Goal: Task Accomplishment & Management: Manage account settings

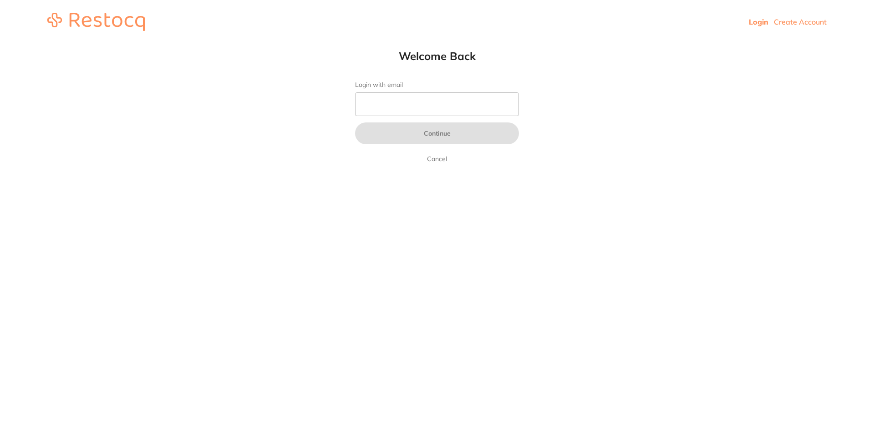
click at [686, 44] on html "Login Create Account Welcome Back Login with email Continue Cancel Welcome back…" at bounding box center [437, 22] width 874 height 44
click at [422, 99] on input "Login with email" at bounding box center [437, 104] width 164 height 24
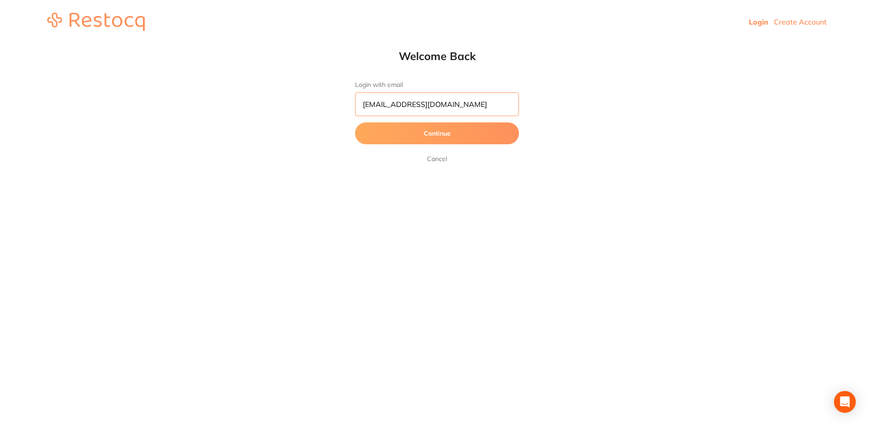
type input "orders@experteeth.com.au"
click at [355, 122] on button "Continue" at bounding box center [437, 133] width 164 height 22
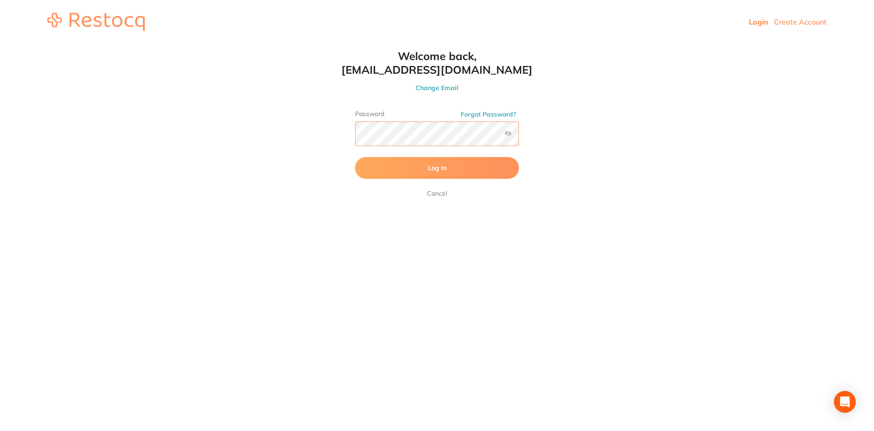
click at [355, 157] on button "Log In" at bounding box center [437, 168] width 164 height 22
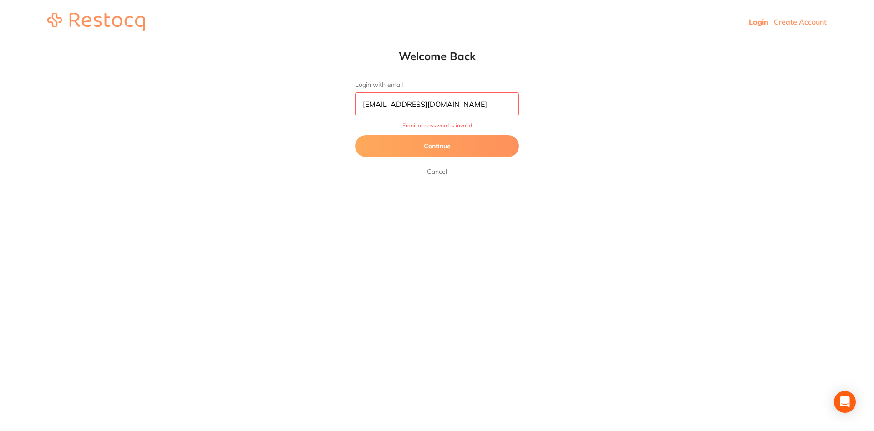
click at [428, 150] on button "Continue" at bounding box center [437, 146] width 164 height 22
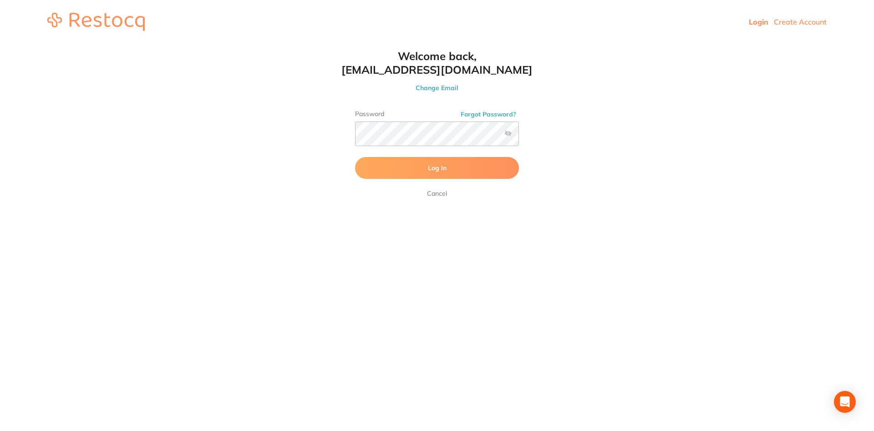
click at [507, 131] on label at bounding box center [507, 133] width 7 height 7
click at [519, 137] on input "checkbox" at bounding box center [519, 137] width 0 height 0
click at [355, 157] on button "Log In" at bounding box center [437, 168] width 164 height 22
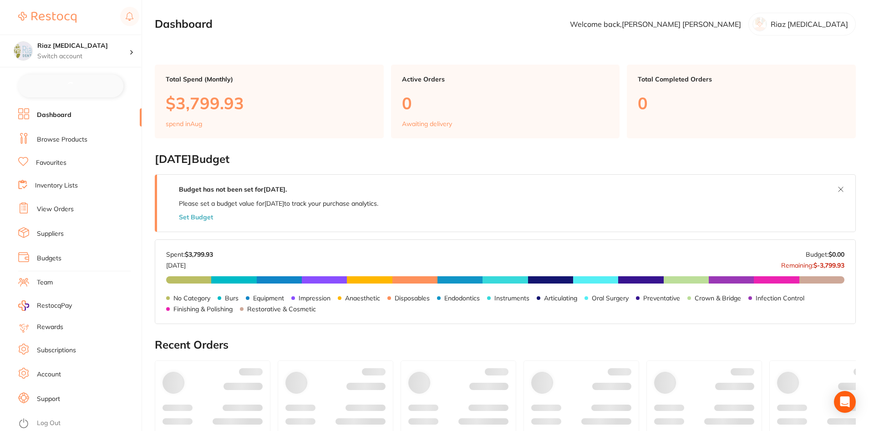
checkbox input "false"
click at [98, 51] on div "Riaz Dental Surgery Switch account" at bounding box center [83, 50] width 92 height 19
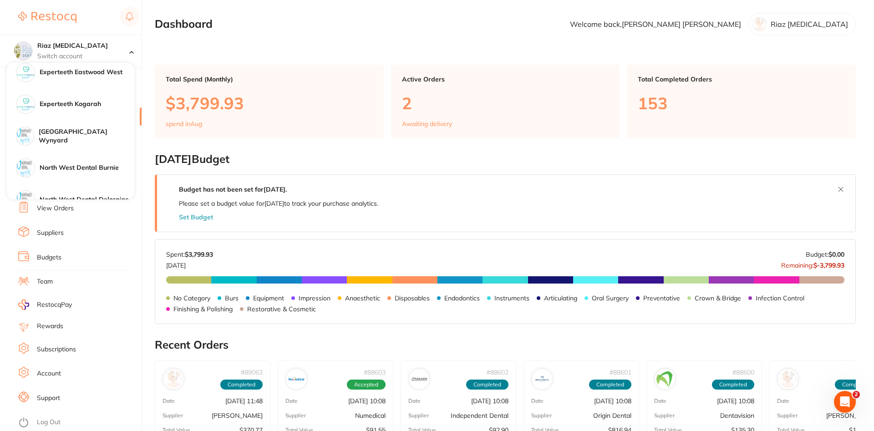
scroll to position [118, 0]
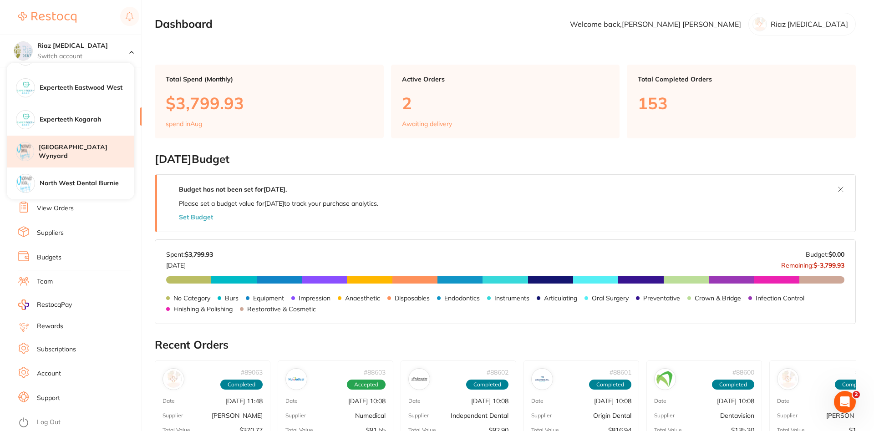
click at [92, 148] on h4 "[GEOGRAPHIC_DATA] Wynyard" at bounding box center [87, 152] width 96 height 18
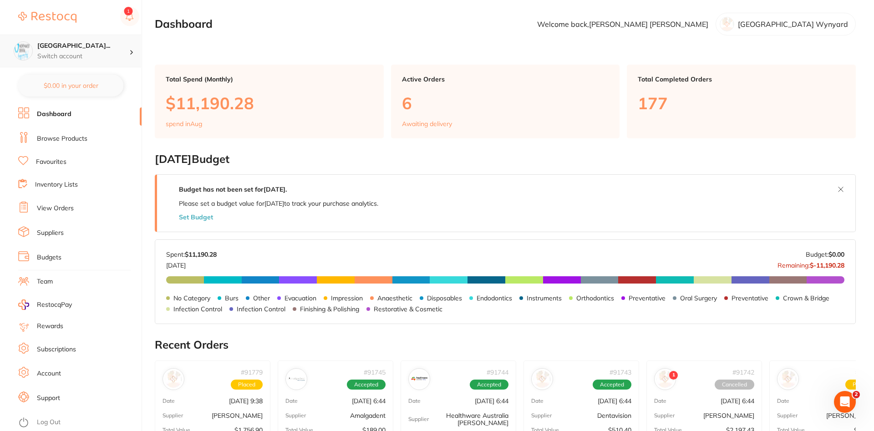
click at [93, 53] on p "Switch account" at bounding box center [83, 56] width 92 height 9
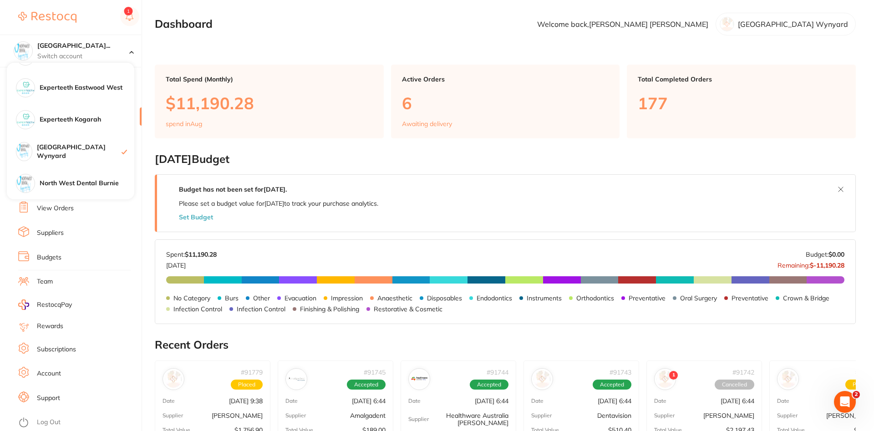
click at [60, 20] on img at bounding box center [47, 17] width 58 height 11
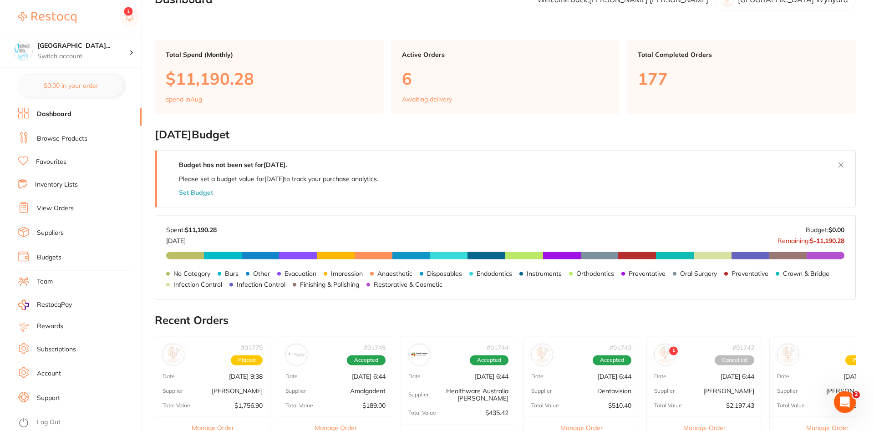
scroll to position [232, 0]
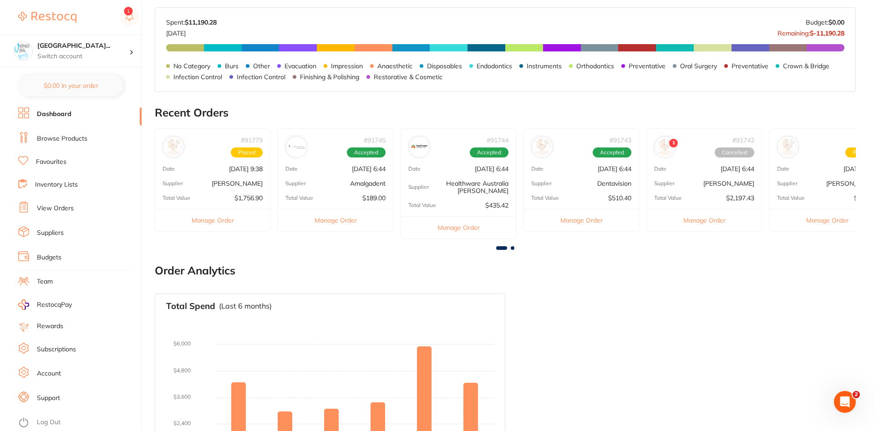
click at [41, 421] on link "Log Out" at bounding box center [49, 422] width 24 height 9
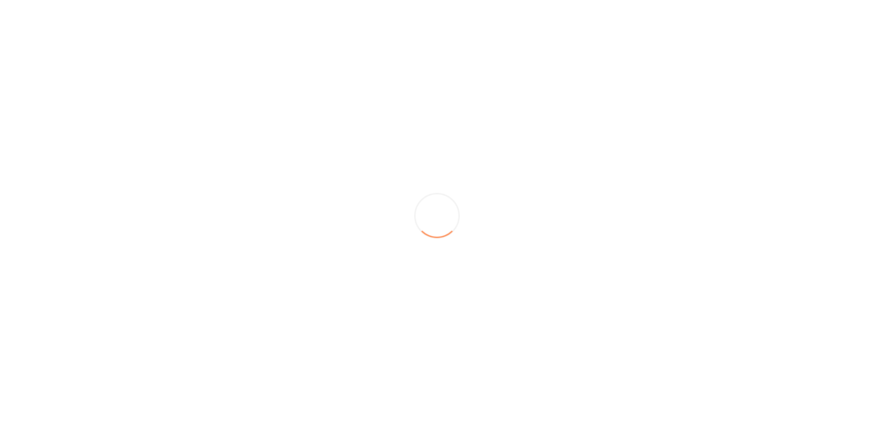
scroll to position [0, 0]
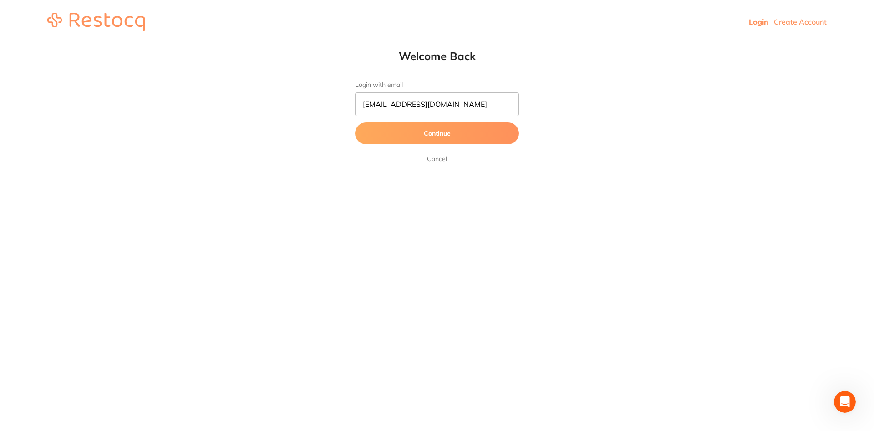
type input "[EMAIL_ADDRESS][DOMAIN_NAME]"
click at [355, 122] on button "Continue" at bounding box center [437, 133] width 164 height 22
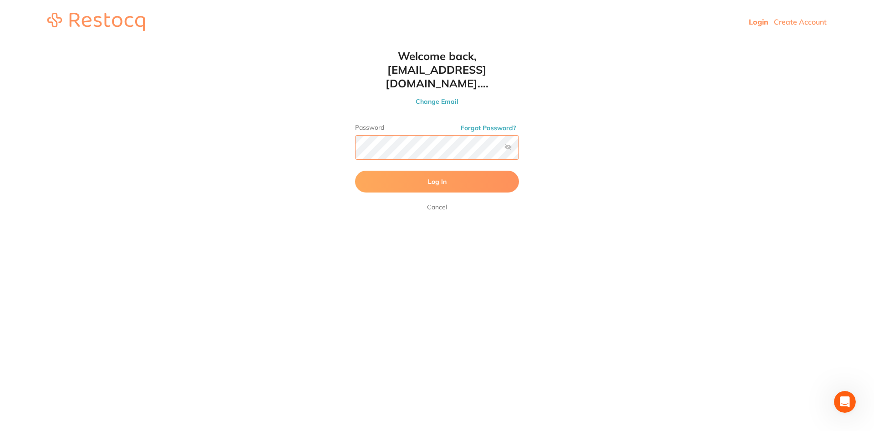
click at [355, 171] on button "Log In" at bounding box center [437, 182] width 164 height 22
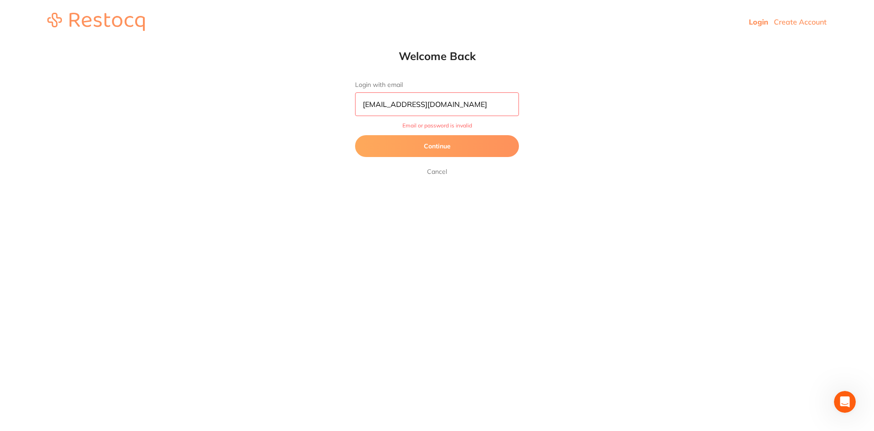
click at [456, 143] on button "Continue" at bounding box center [437, 146] width 164 height 22
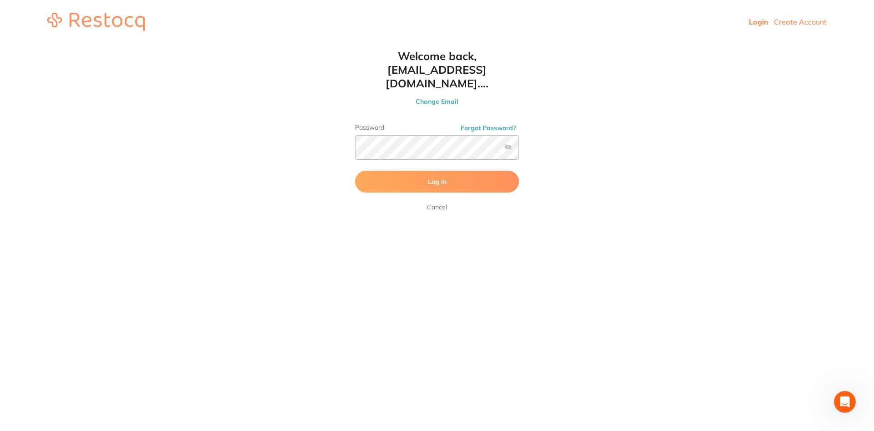
click at [509, 143] on label at bounding box center [507, 146] width 7 height 7
click at [519, 150] on input "checkbox" at bounding box center [519, 150] width 0 height 0
click at [355, 171] on button "Log In" at bounding box center [437, 182] width 164 height 22
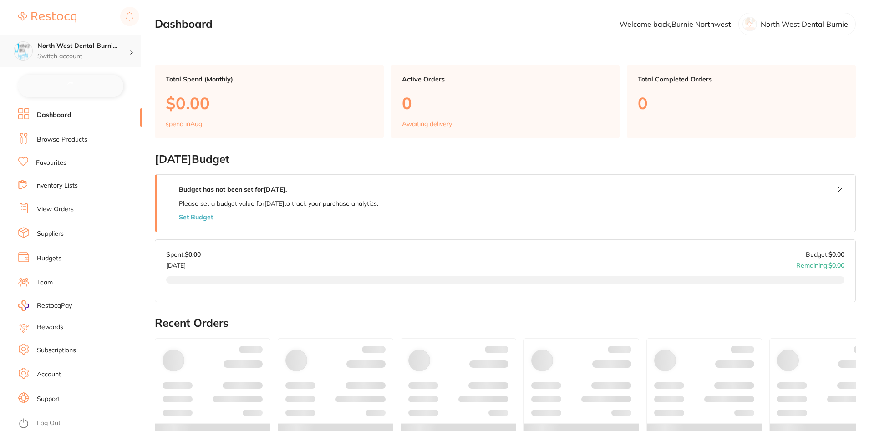
click at [79, 44] on h4 "North West Dental Burni..." at bounding box center [83, 45] width 92 height 9
click at [325, 37] on main "Dashboard Welcome back, Burnie Northwest North West Dental Burnie Total Spend (…" at bounding box center [514, 357] width 719 height 714
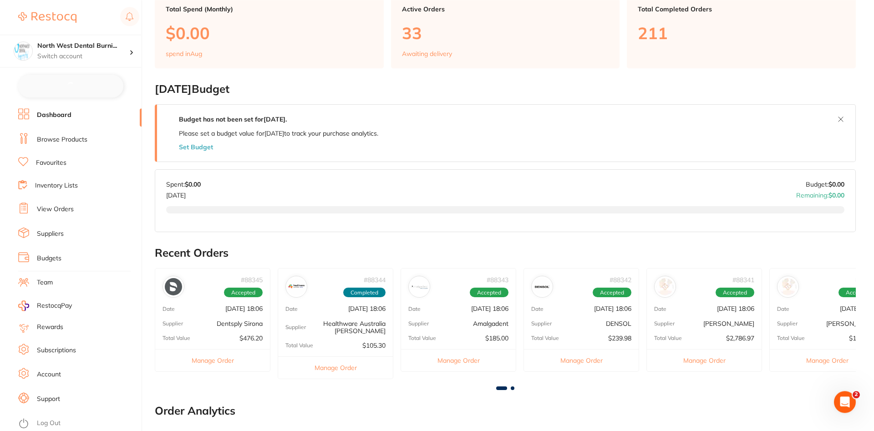
scroll to position [186, 0]
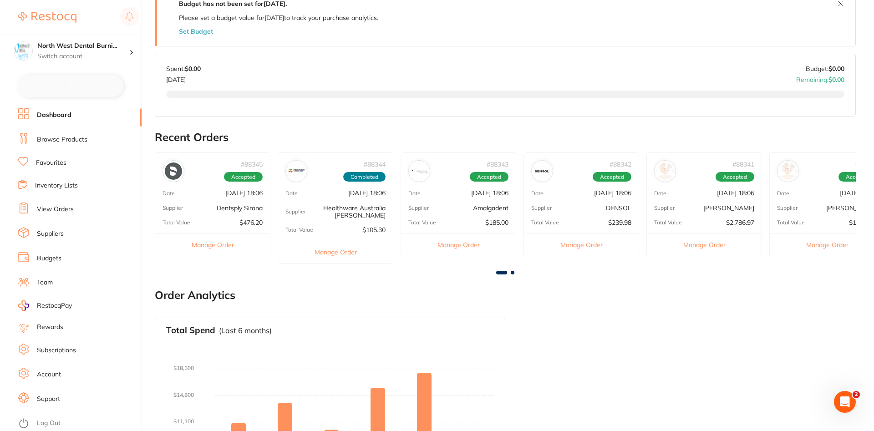
checkbox input "false"
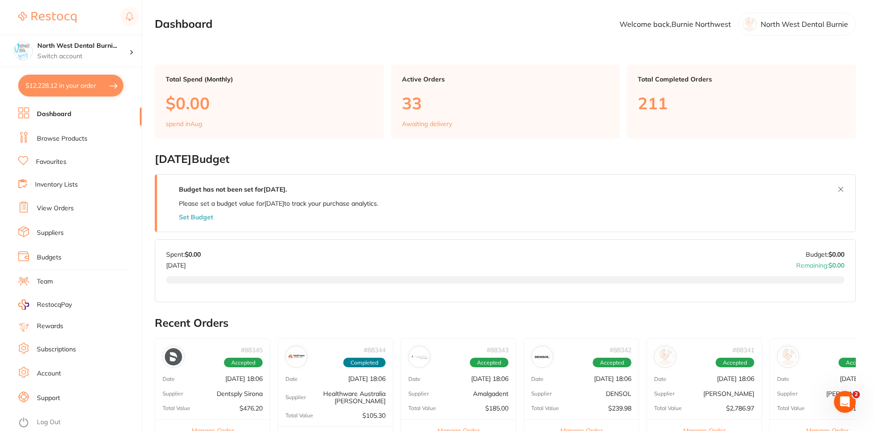
click at [253, 105] on p "$0.00" at bounding box center [269, 103] width 207 height 19
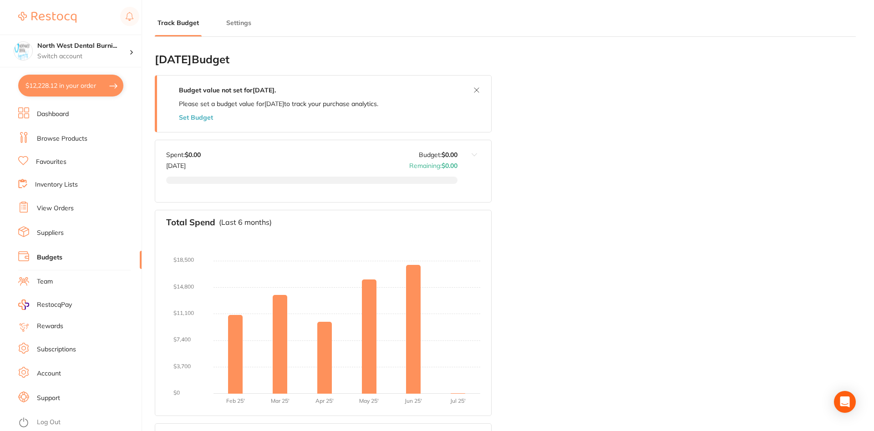
click at [72, 138] on link "Browse Products" at bounding box center [62, 138] width 51 height 9
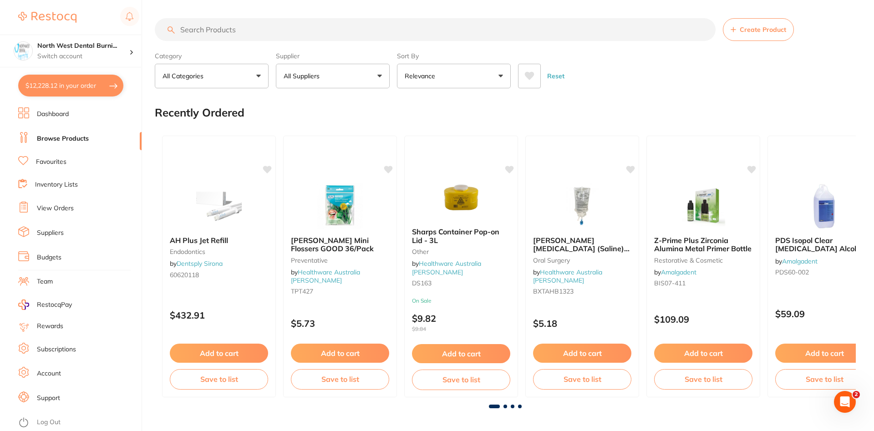
click at [32, 199] on ul "Dashboard Browse Products Favourites Inventory Lists View Orders Suppliers Budg…" at bounding box center [79, 269] width 123 height 324
click at [39, 204] on link "View Orders" at bounding box center [55, 208] width 37 height 9
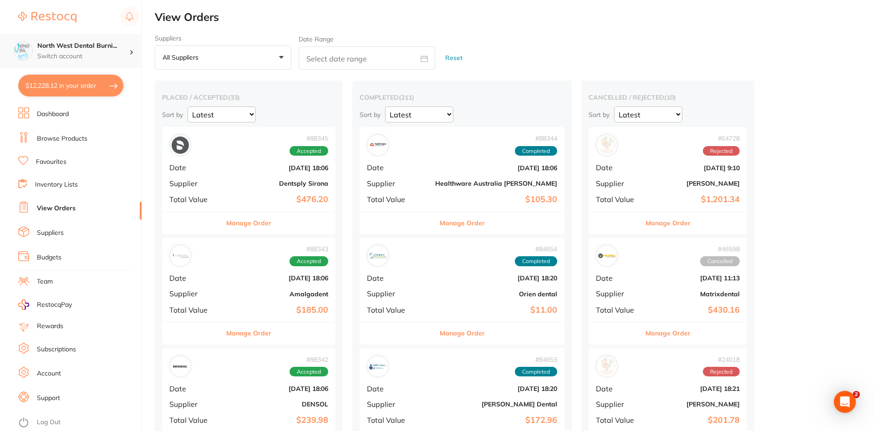
click at [101, 49] on h4 "North West Dental Burni..." at bounding box center [83, 45] width 92 height 9
click at [64, 19] on img at bounding box center [47, 17] width 58 height 11
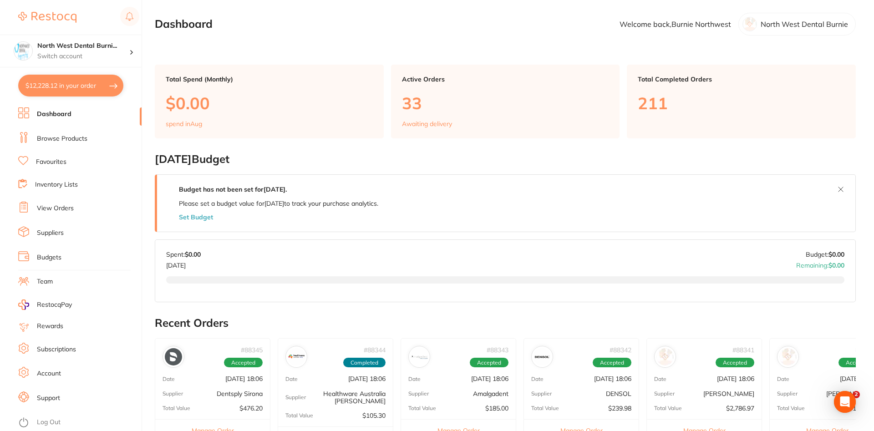
click at [49, 418] on link "Log Out" at bounding box center [49, 422] width 24 height 9
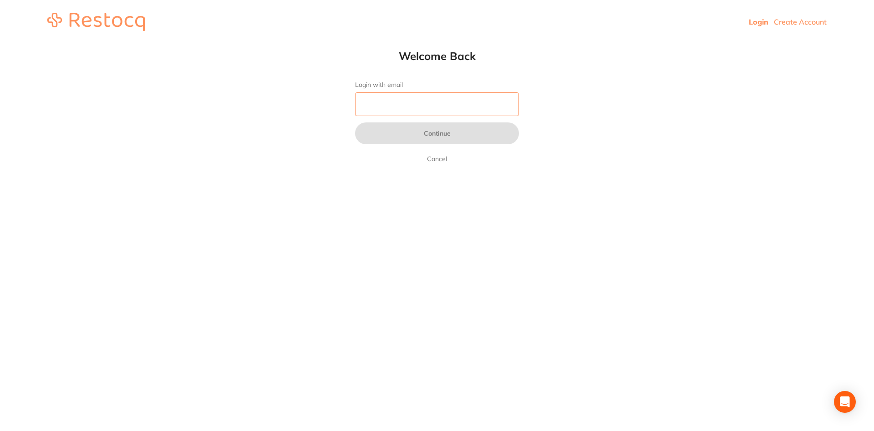
click at [444, 96] on input "Login with email" at bounding box center [437, 104] width 164 height 24
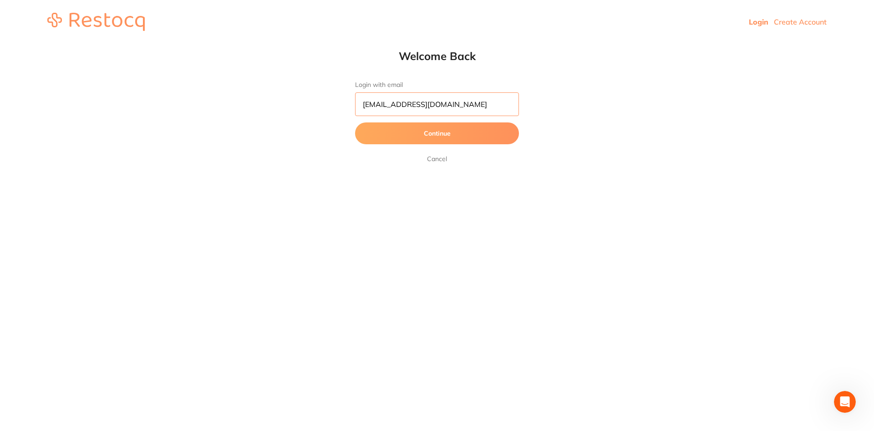
type input "orders@experteeth.com.au"
click at [386, 133] on button "Continue" at bounding box center [437, 133] width 164 height 22
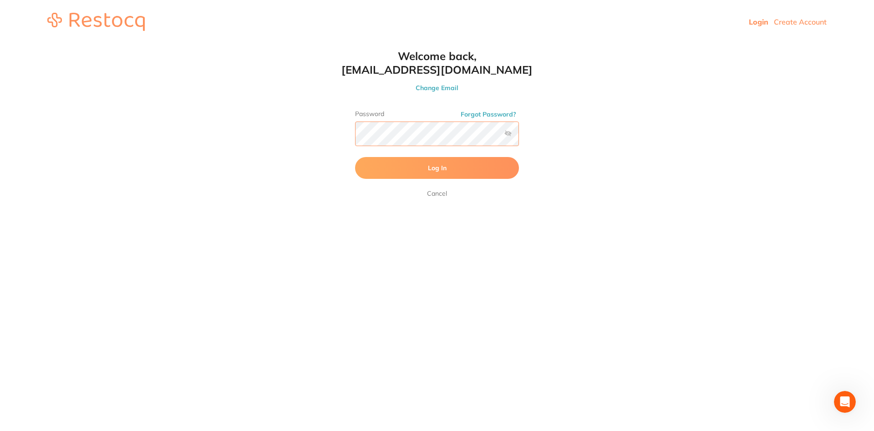
click at [355, 157] on button "Log In" at bounding box center [437, 168] width 164 height 22
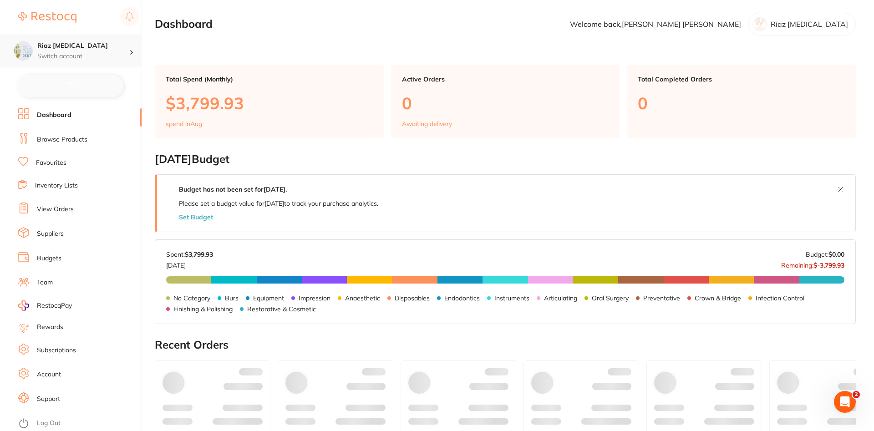
click at [77, 50] on h4 "Riaz Dental Surgery" at bounding box center [83, 45] width 92 height 9
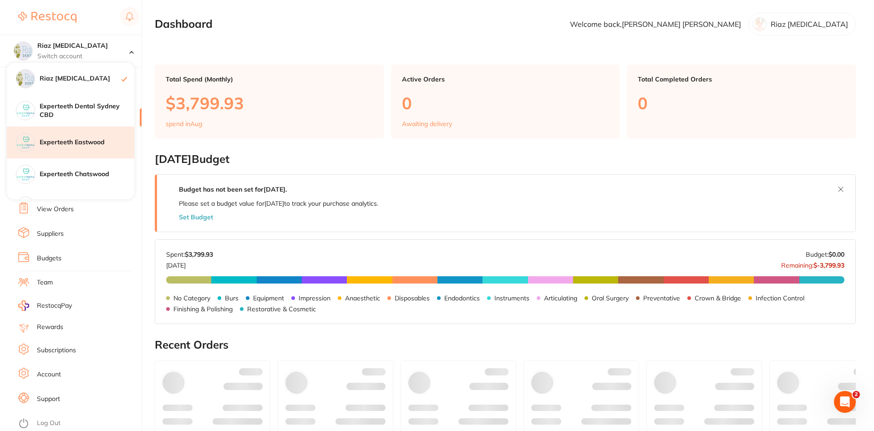
checkbox input "false"
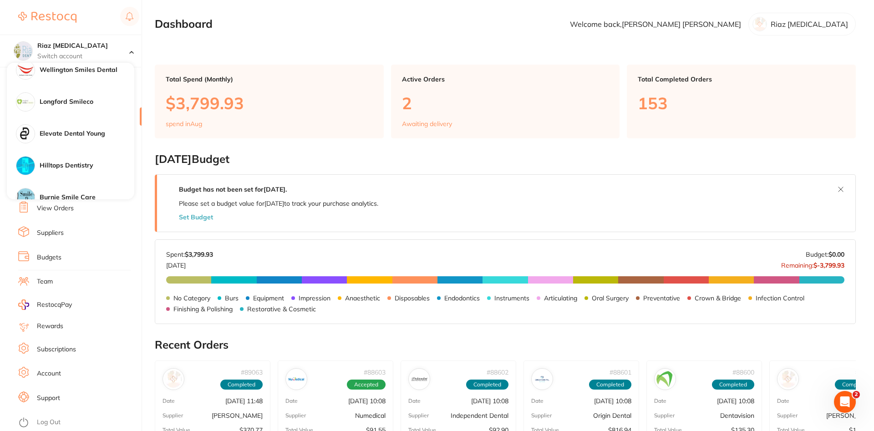
scroll to position [601, 0]
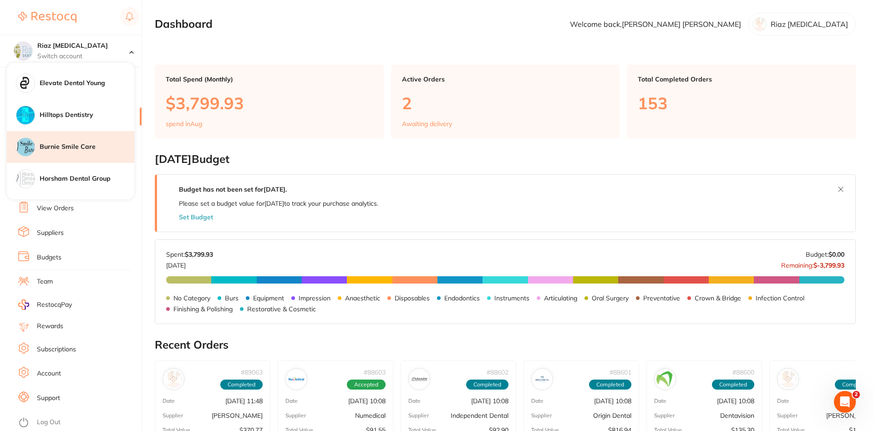
click at [86, 141] on div "Burnie Smile Care" at bounding box center [70, 147] width 127 height 32
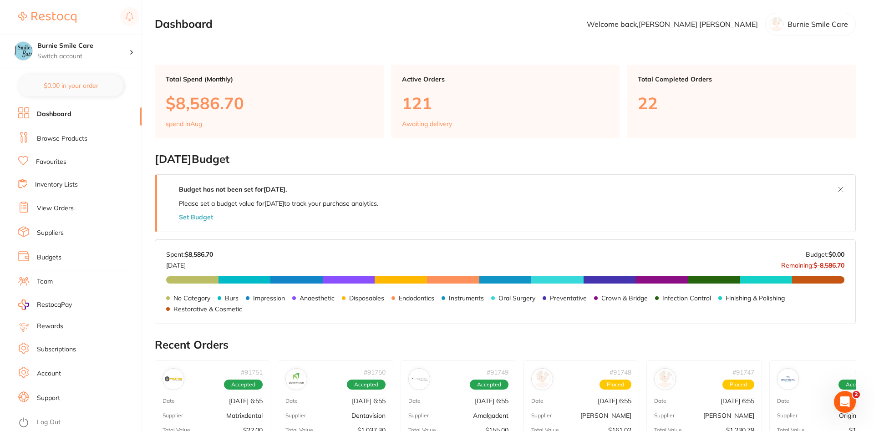
click at [56, 204] on link "View Orders" at bounding box center [55, 208] width 37 height 9
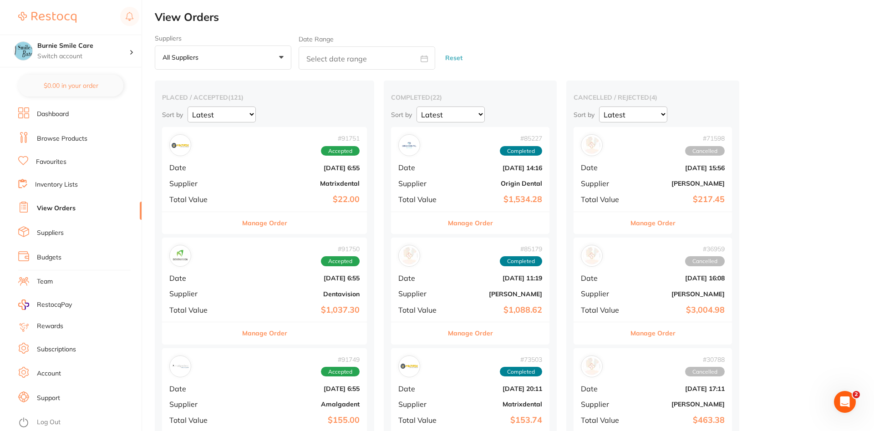
click at [54, 162] on link "Favourites" at bounding box center [51, 161] width 30 height 9
